Goal: Find contact information: Obtain details needed to contact an individual or organization

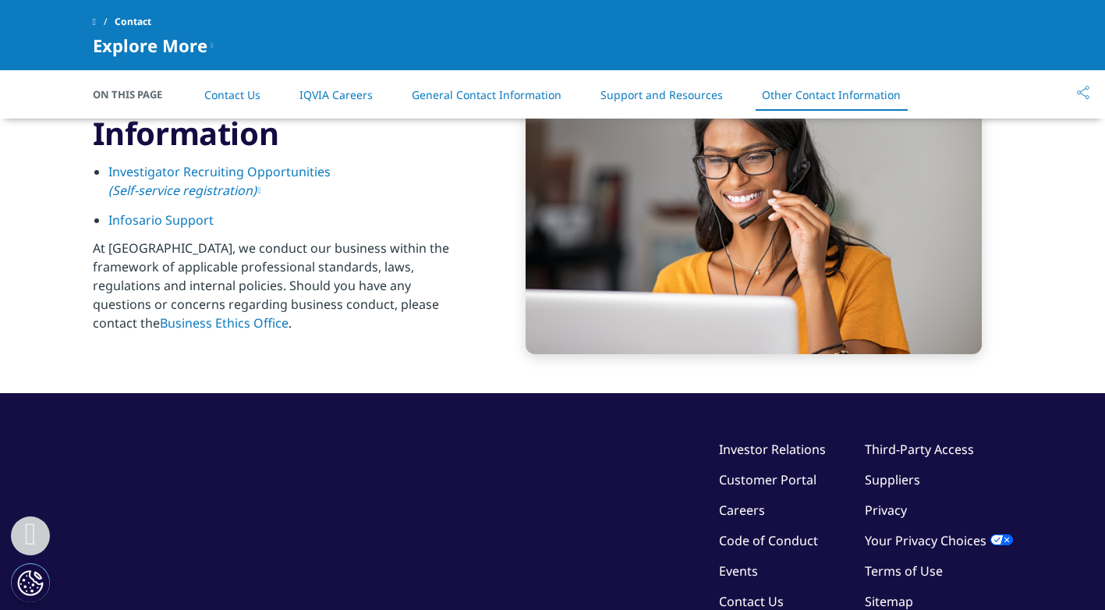
scroll to position [2639, 0]
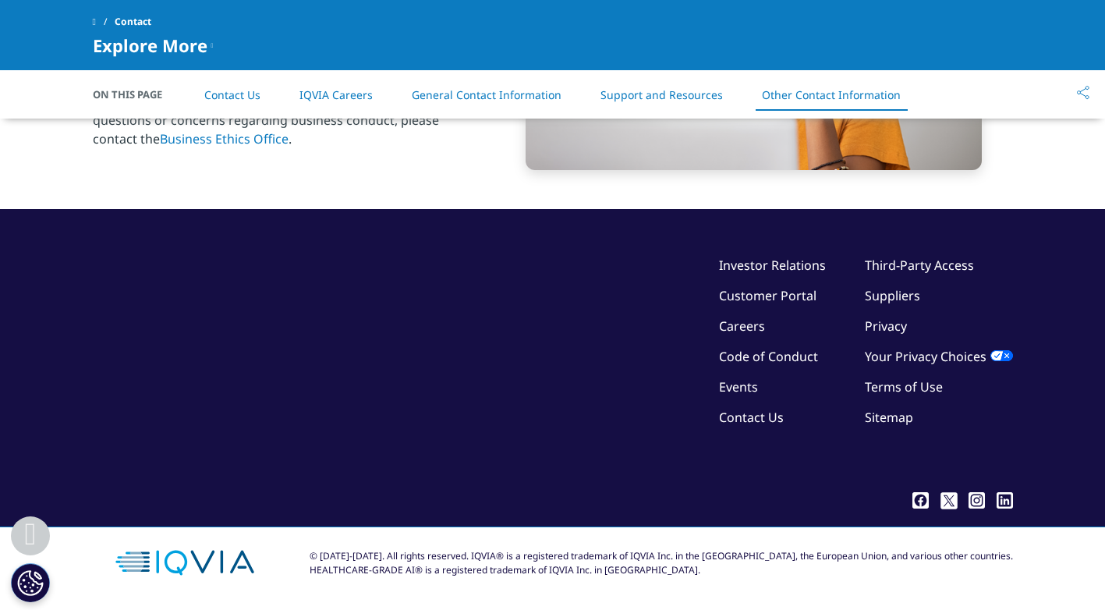
click at [773, 417] on link "Contact Us" at bounding box center [751, 417] width 65 height 17
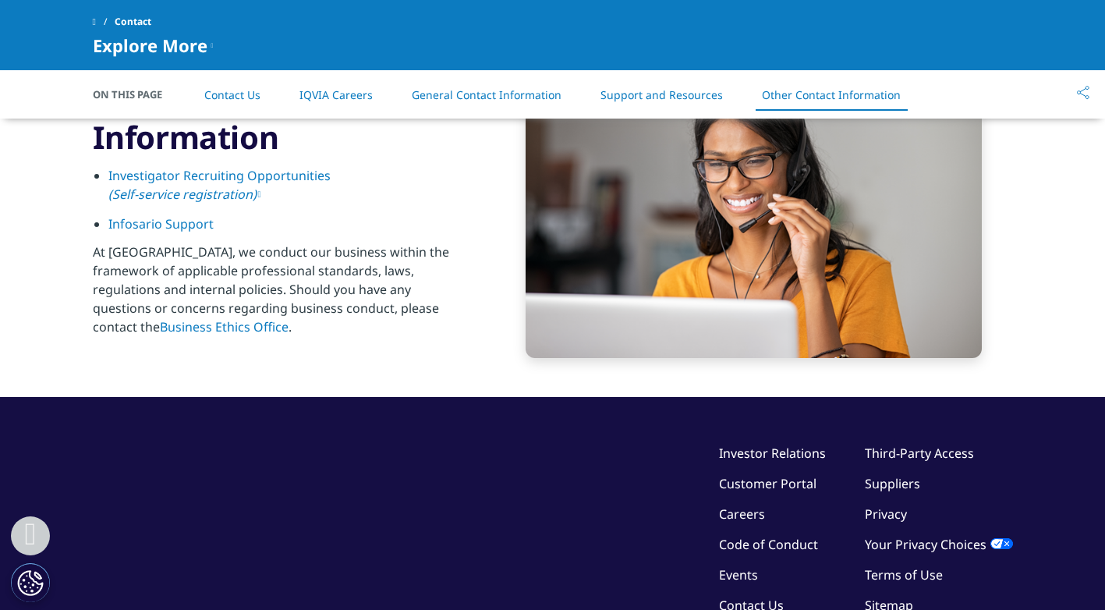
scroll to position [2639, 0]
